Goal: Task Accomplishment & Management: Manage account settings

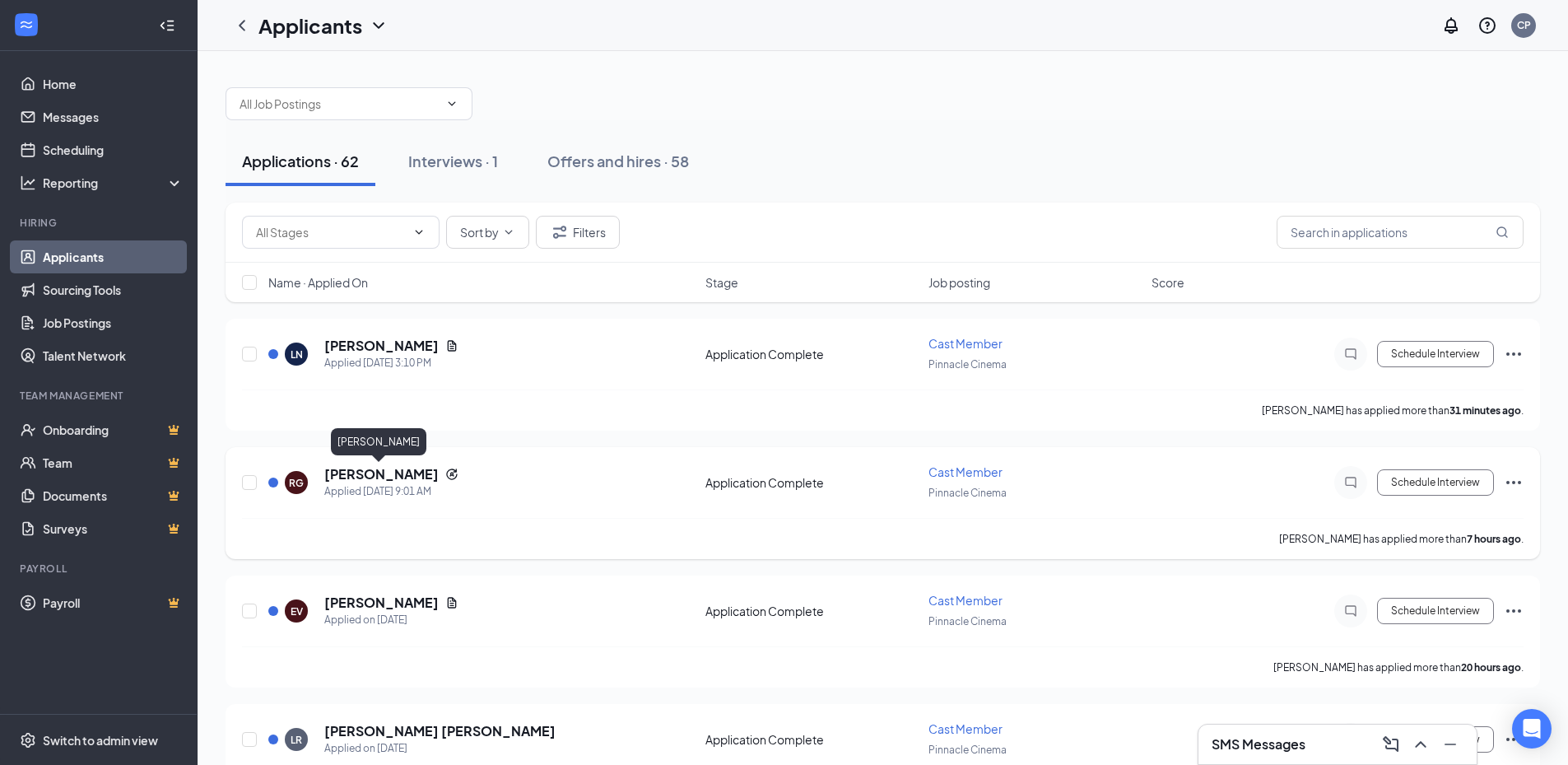
click at [367, 475] on h5 "[PERSON_NAME]" at bounding box center [381, 475] width 114 height 18
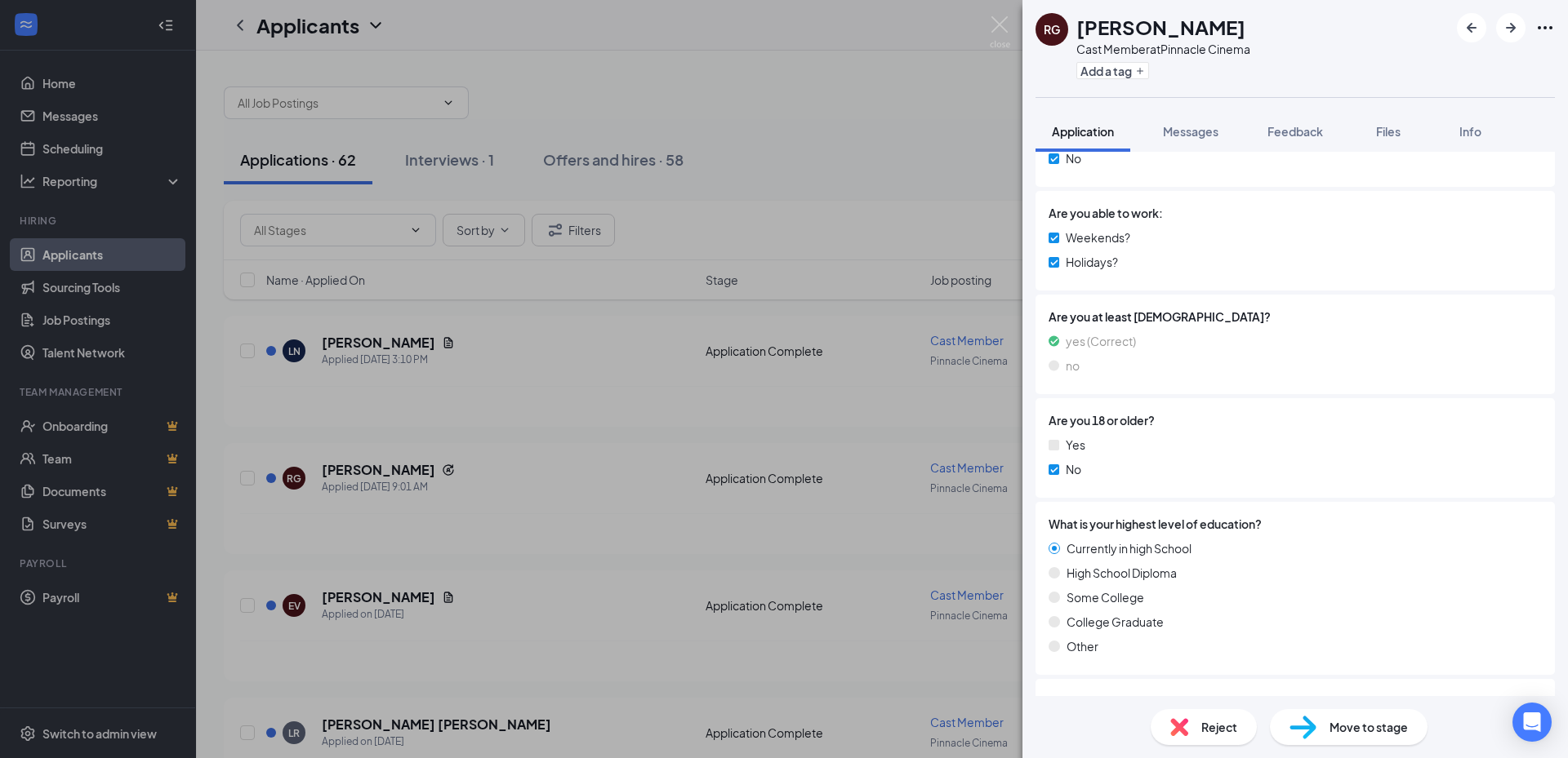
scroll to position [979, 0]
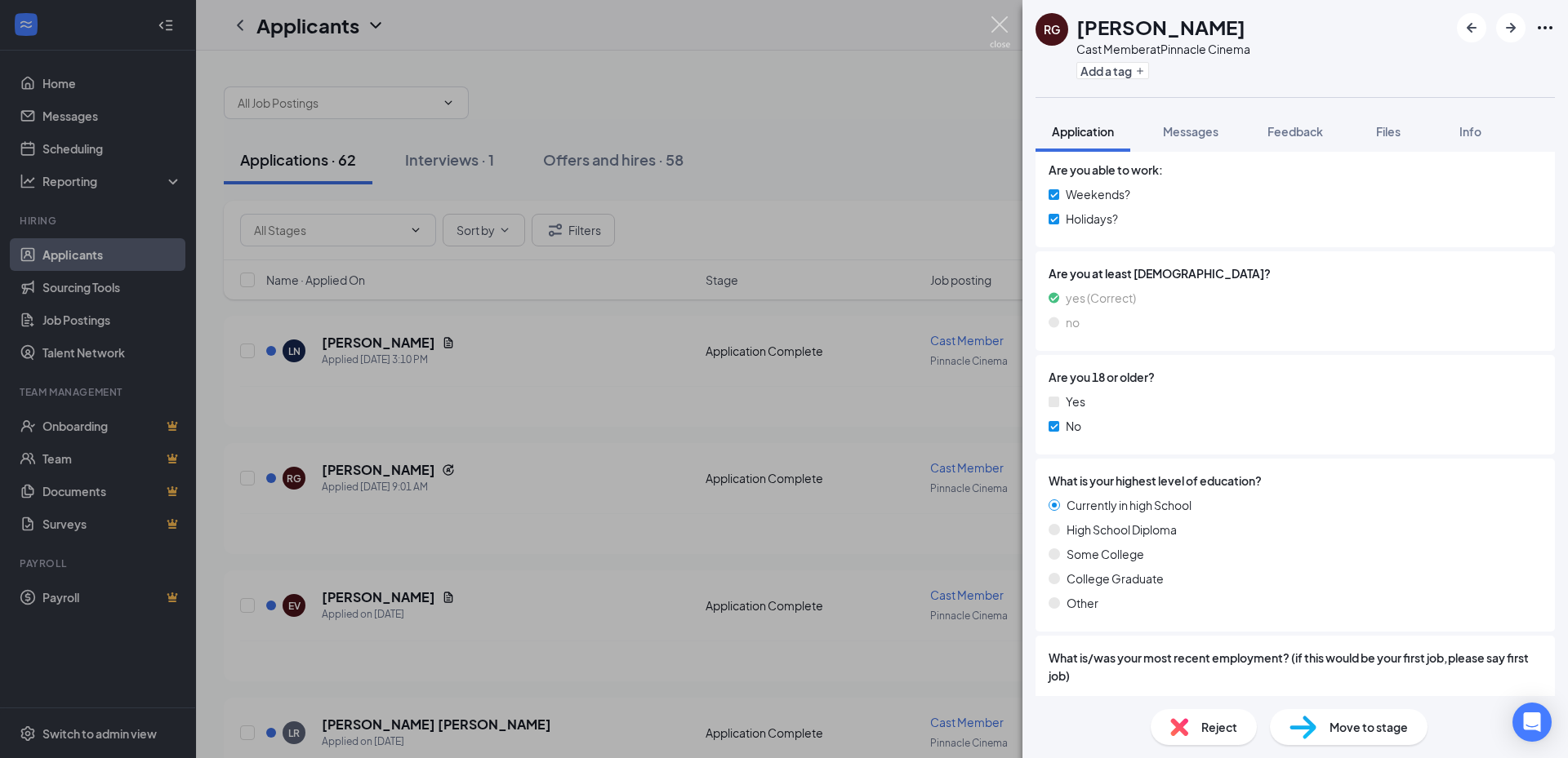
click at [1000, 24] on img at bounding box center [1000, 32] width 21 height 32
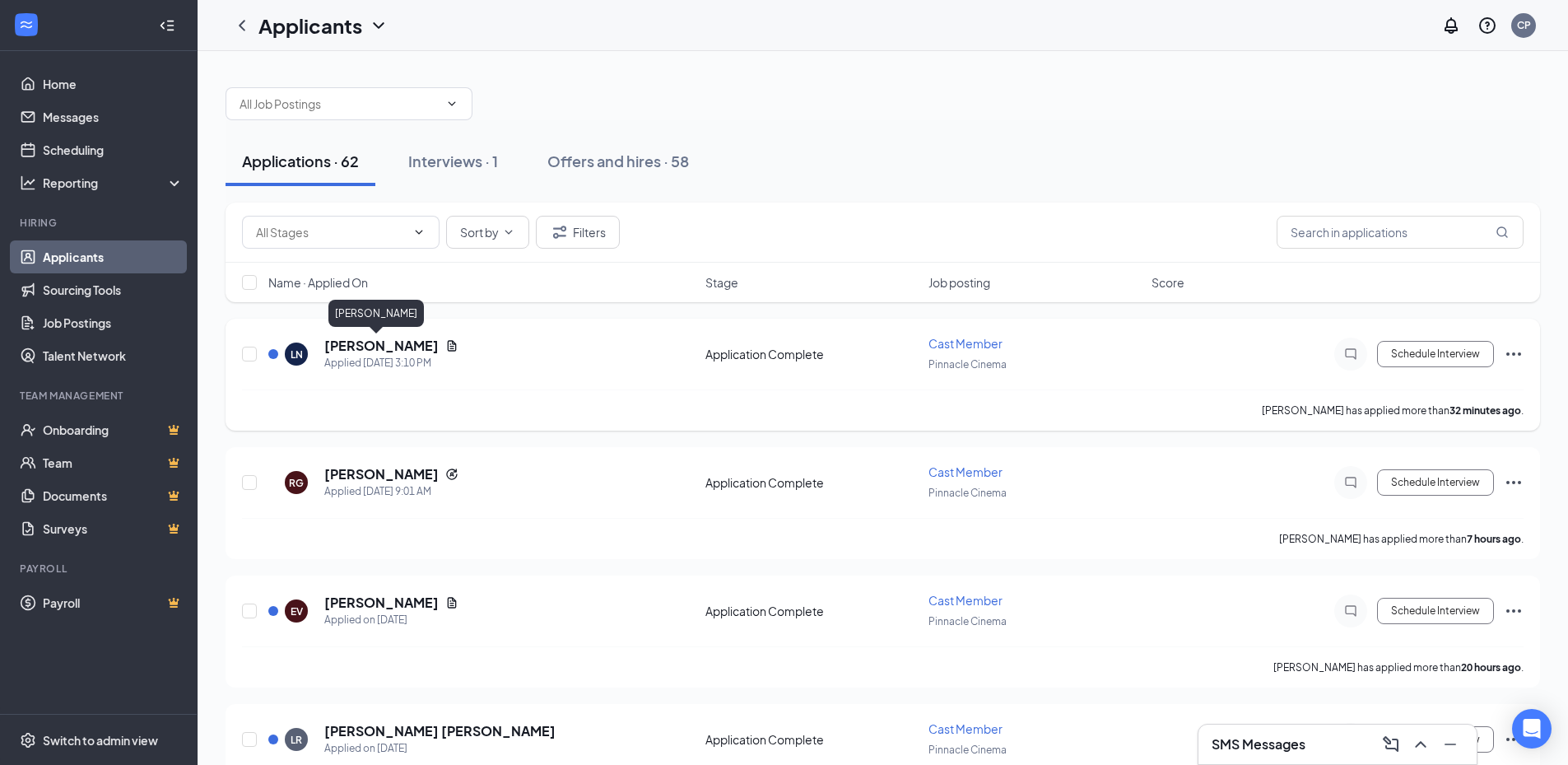
click at [380, 342] on h5 "[PERSON_NAME]" at bounding box center [381, 346] width 114 height 18
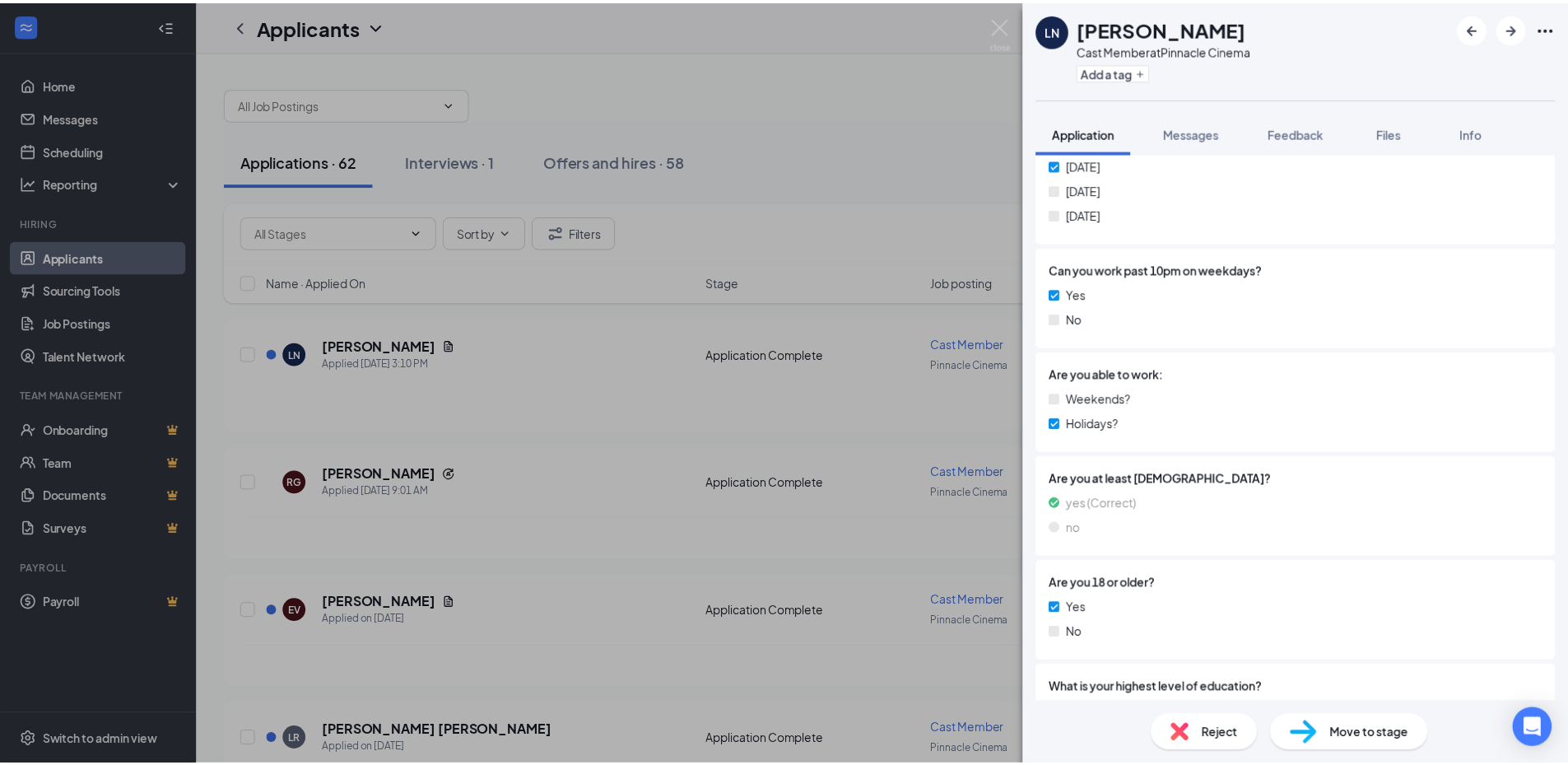
scroll to position [741, 0]
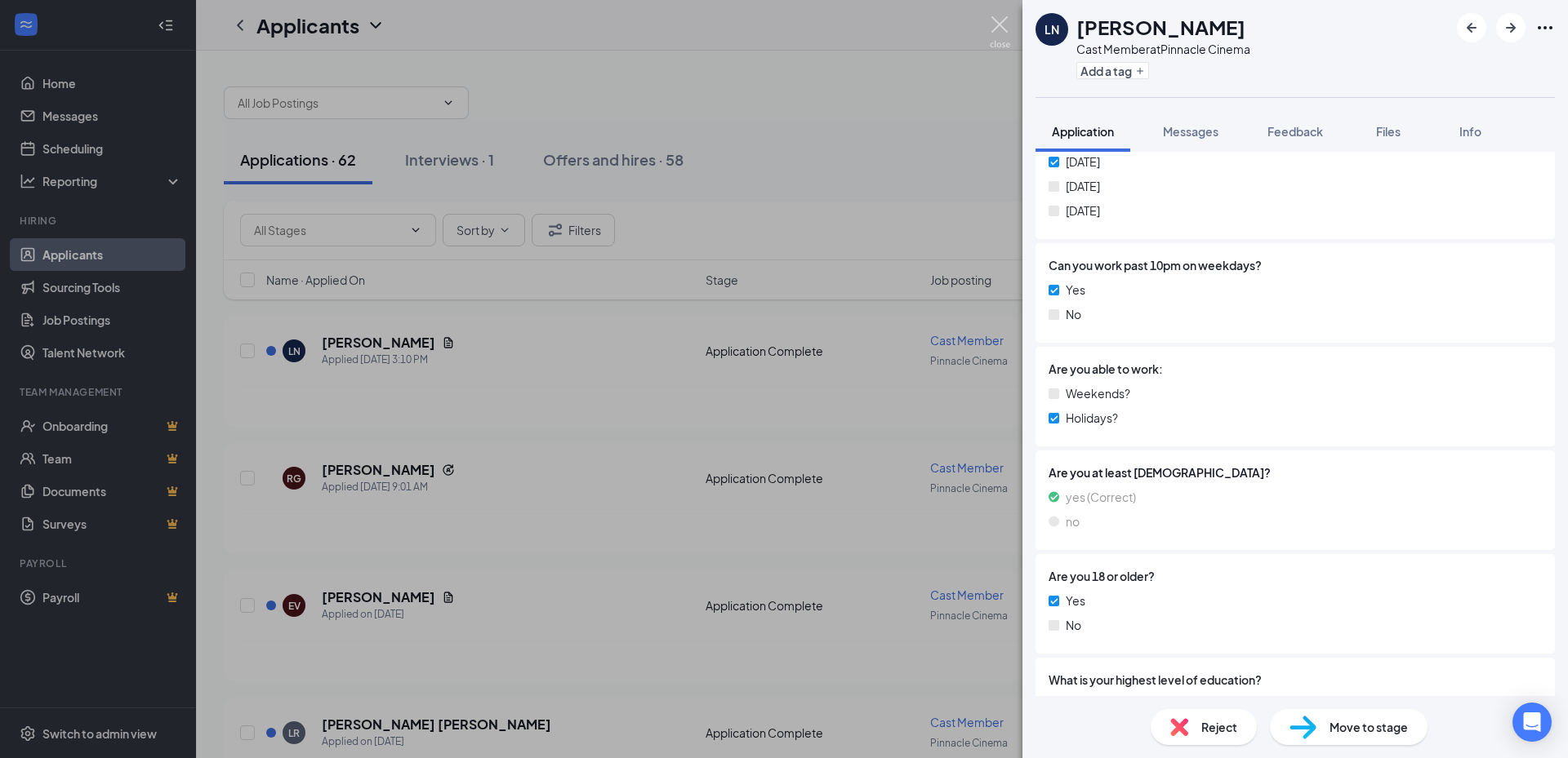
click at [1004, 33] on img at bounding box center [1000, 32] width 21 height 32
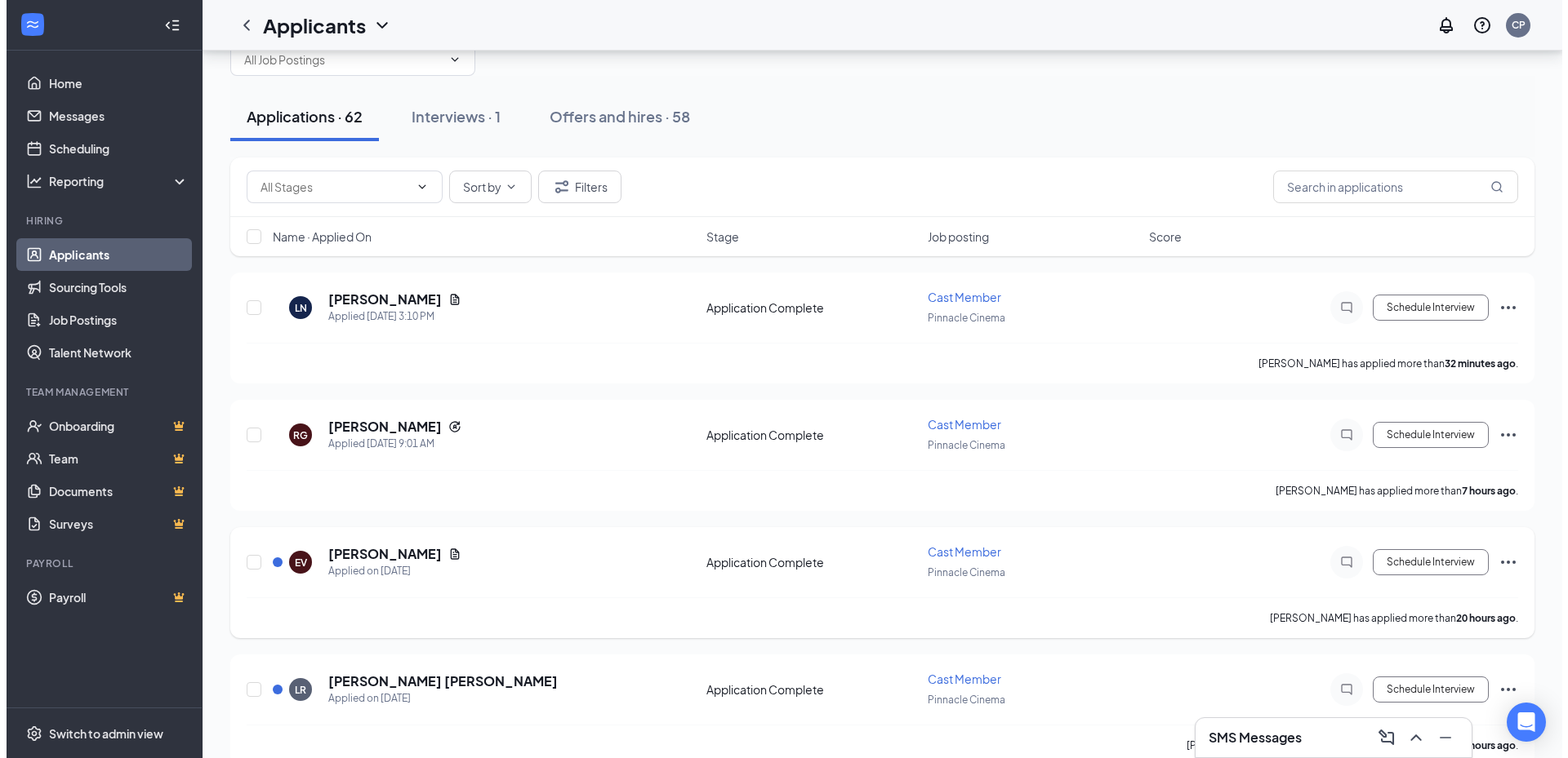
scroll to position [81, 0]
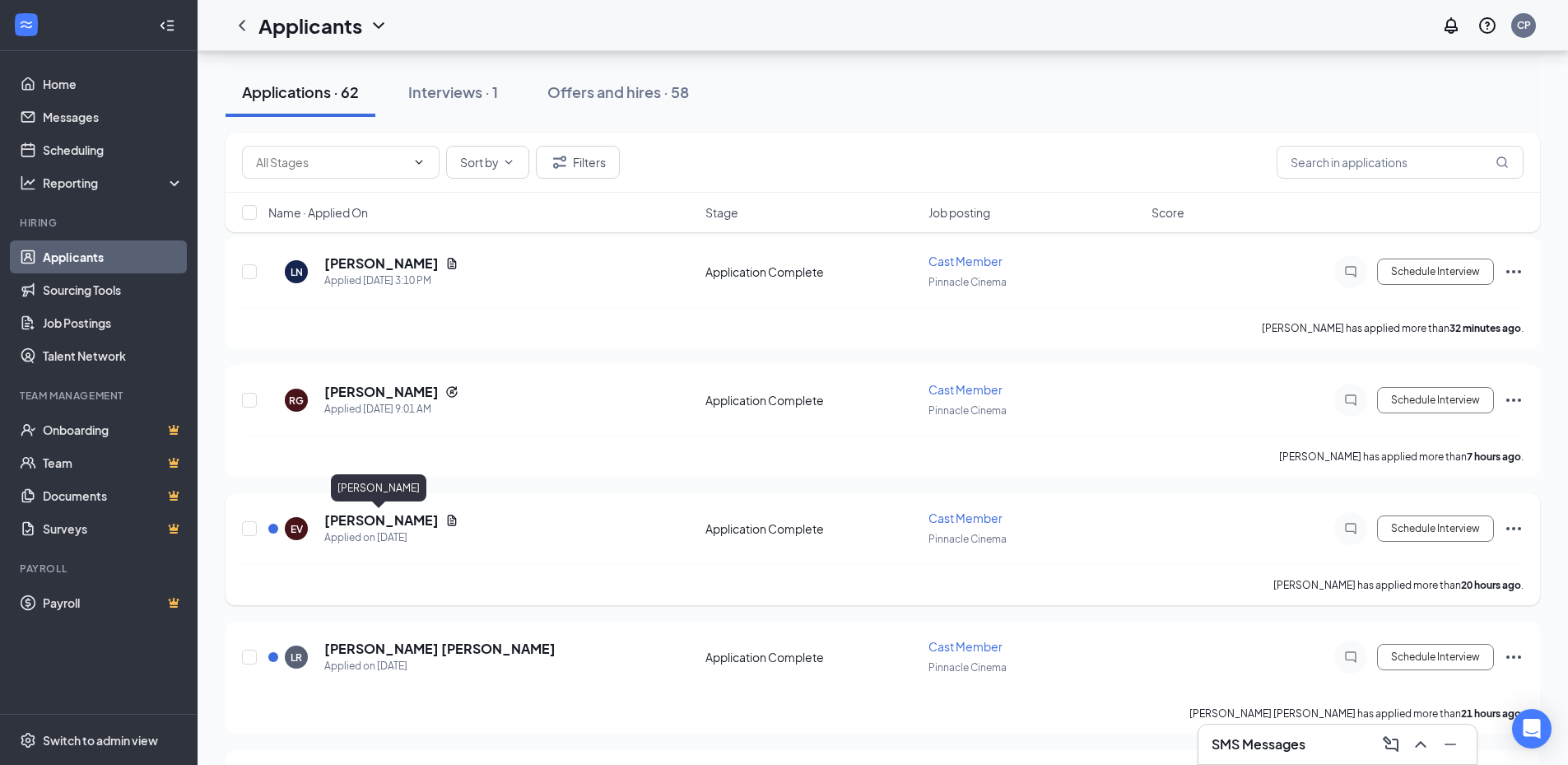
click at [390, 517] on h5 "[PERSON_NAME]" at bounding box center [381, 520] width 114 height 18
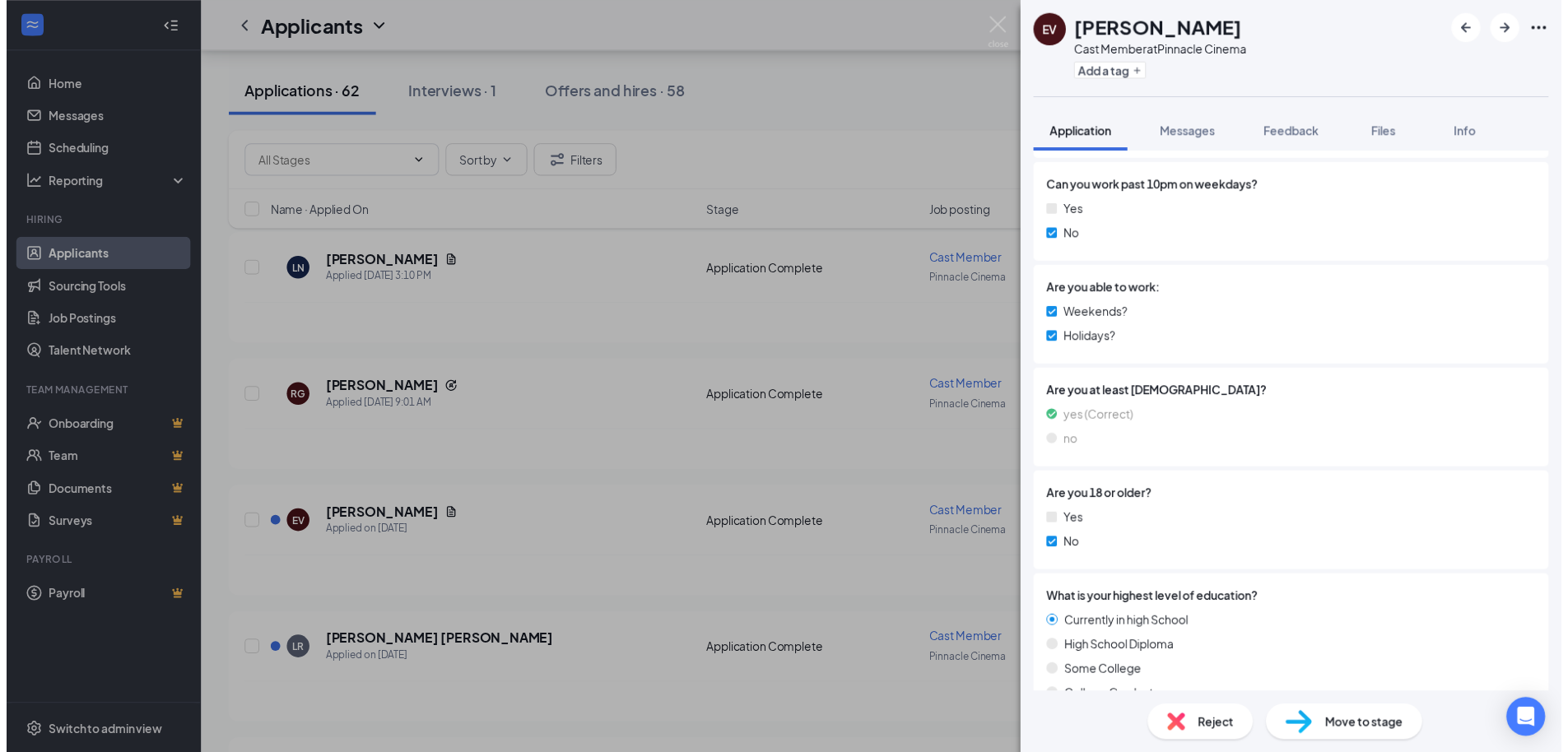
scroll to position [822, 0]
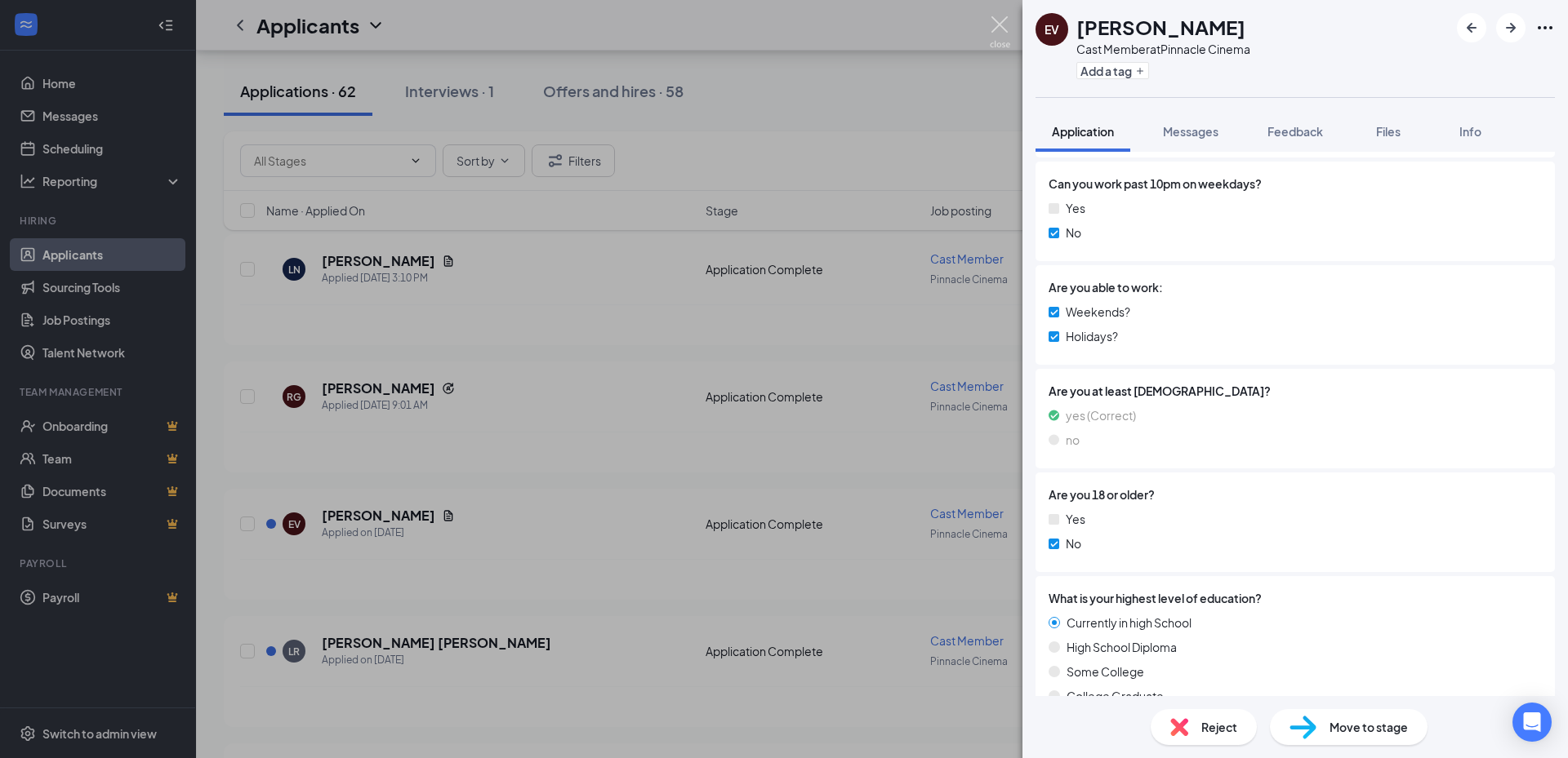
click at [1005, 28] on img at bounding box center [1000, 32] width 21 height 32
